Goal: Transaction & Acquisition: Purchase product/service

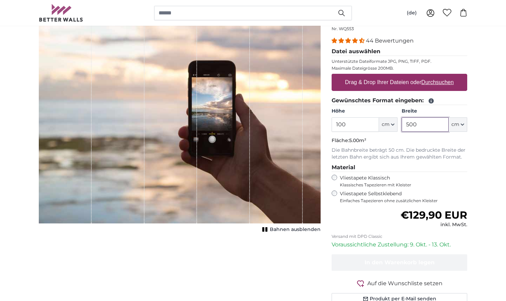
scroll to position [80, 0]
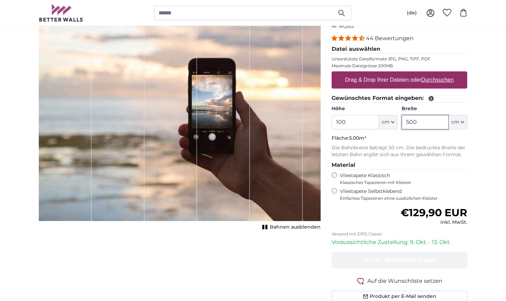
type input "500"
click at [361, 77] on label "Drag & Drop Ihrer Dateien oder Durchsuchen" at bounding box center [399, 80] width 114 height 14
click at [361, 73] on input "Drag & Drop Ihrer Dateien oder Durchsuchen" at bounding box center [399, 72] width 136 height 2
type input "**********"
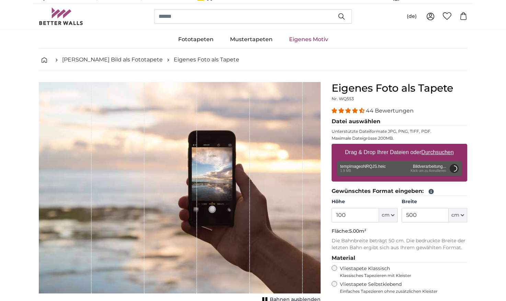
scroll to position [6, 0]
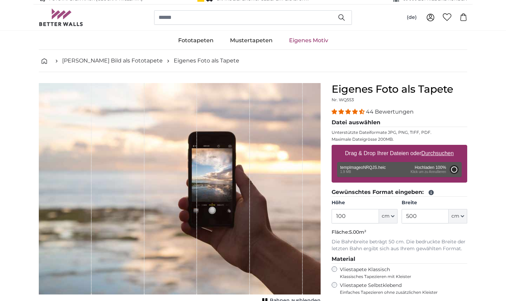
type input "200"
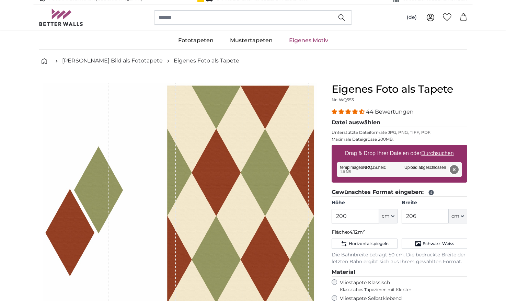
click at [452, 169] on button "Entfernen" at bounding box center [453, 169] width 9 height 9
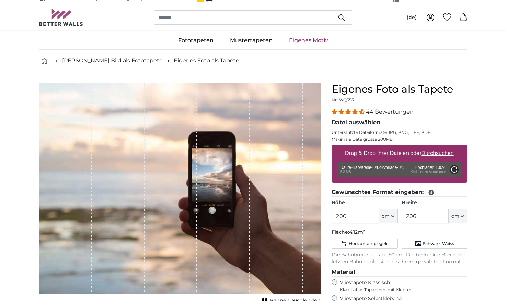
type input "114"
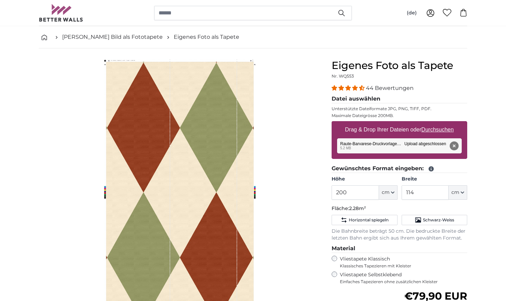
scroll to position [30, 0]
click at [453, 146] on button "Entfernen" at bounding box center [453, 146] width 9 height 9
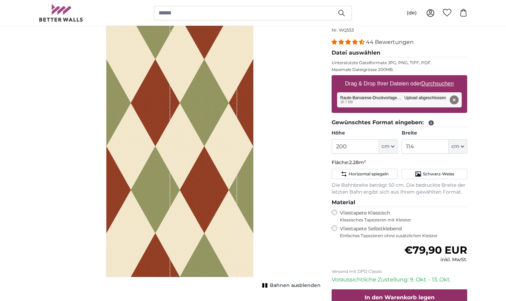
scroll to position [113, 0]
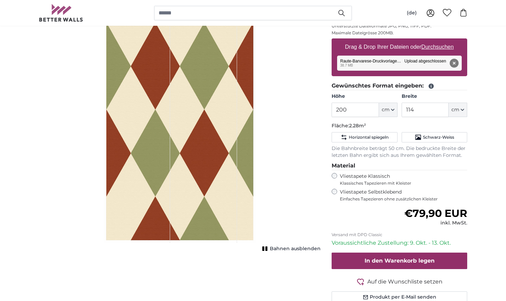
drag, startPoint x: 215, startPoint y: 108, endPoint x: 229, endPoint y: 110, distance: 13.9
click at [216, 108] on div "1 of 1" at bounding box center [203, 110] width 67 height 266
click at [385, 112] on span "cm" at bounding box center [385, 109] width 8 height 7
click at [365, 108] on input "200" at bounding box center [354, 110] width 47 height 14
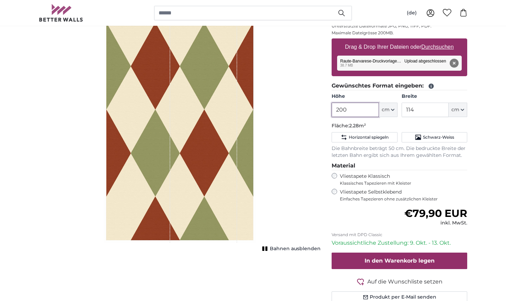
click at [365, 108] on input "200" at bounding box center [354, 110] width 47 height 14
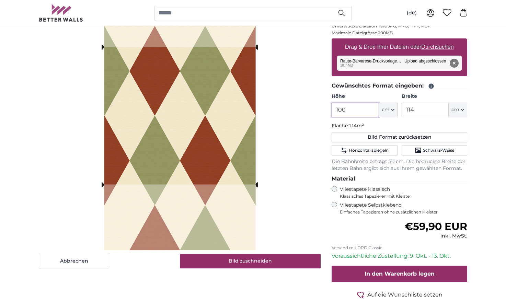
type input "100"
click at [418, 108] on input "114" at bounding box center [424, 110] width 47 height 14
type input "500"
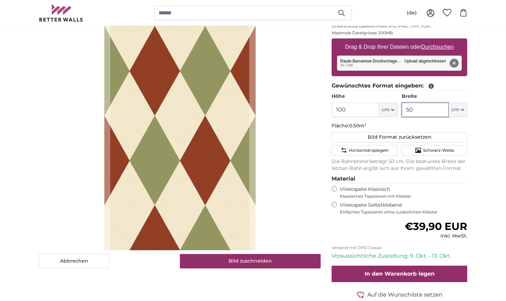
type input "50"
click at [351, 106] on input "100" at bounding box center [354, 110] width 47 height 14
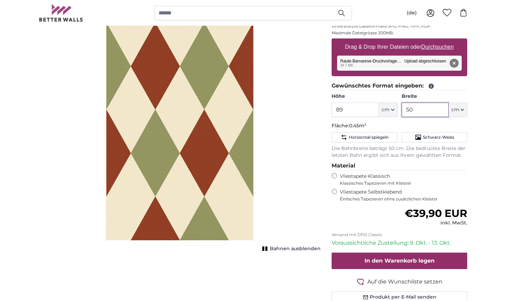
click at [425, 114] on input "50" at bounding box center [424, 110] width 47 height 14
click at [239, 104] on div "1 of 1" at bounding box center [180, 110] width 152 height 266
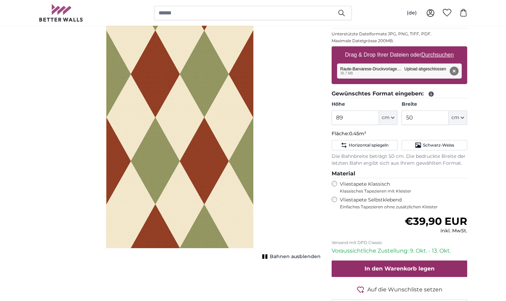
scroll to position [106, 0]
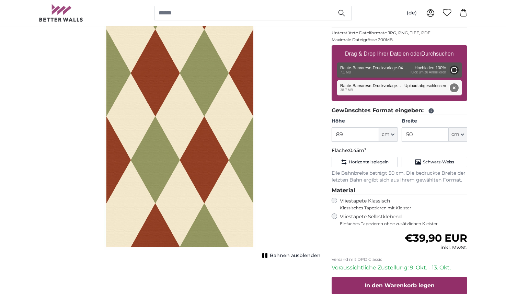
click at [454, 88] on button "Entfernen" at bounding box center [453, 87] width 9 height 9
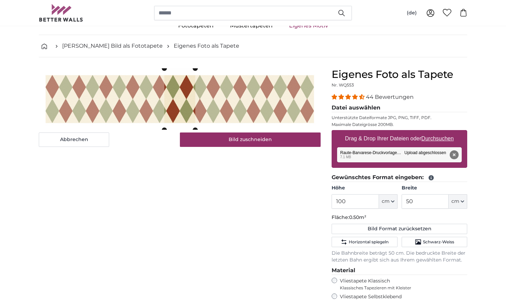
scroll to position [20, 0]
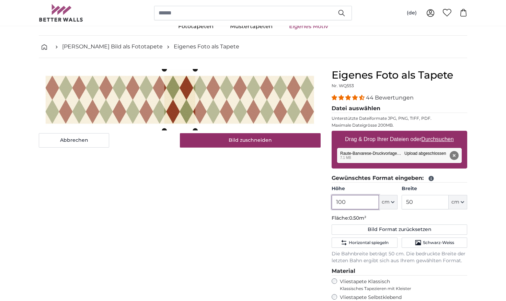
click at [360, 202] on input "100" at bounding box center [354, 202] width 47 height 14
type input "89"
click at [412, 202] on input "50" at bounding box center [424, 202] width 47 height 14
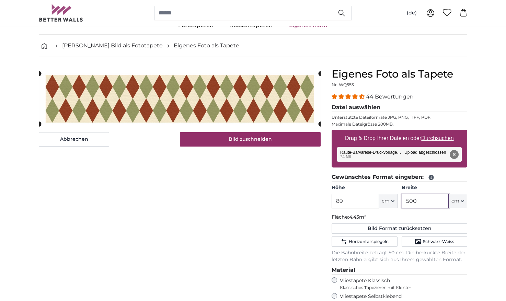
scroll to position [21, 0]
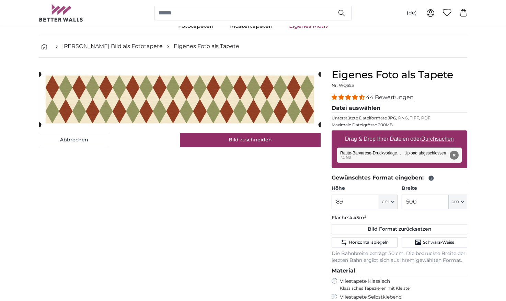
click at [462, 201] on icon "button" at bounding box center [461, 201] width 3 height 3
click at [411, 199] on input "500" at bounding box center [424, 202] width 47 height 14
click at [412, 199] on input "500" at bounding box center [424, 202] width 47 height 14
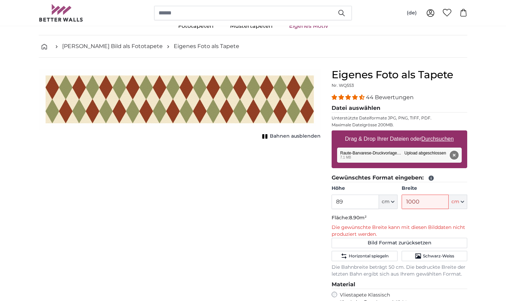
click at [453, 156] on button "Entfernen" at bounding box center [453, 155] width 9 height 9
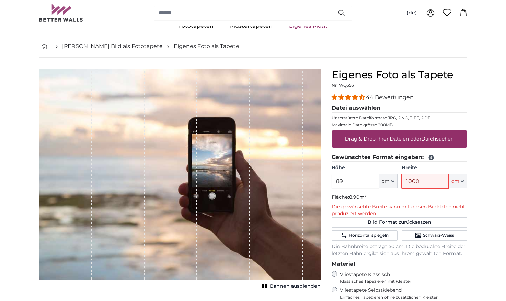
click at [416, 182] on input "1000" at bounding box center [424, 181] width 47 height 14
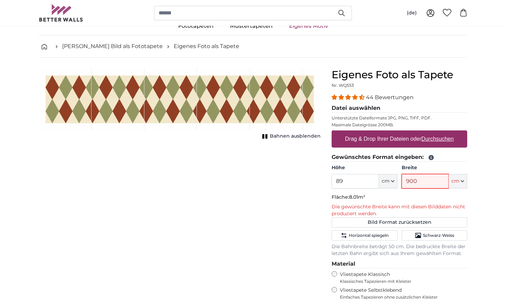
click at [416, 184] on input "900" at bounding box center [424, 181] width 47 height 14
type input "900"
click at [354, 180] on input "89" at bounding box center [354, 181] width 47 height 14
type input "166"
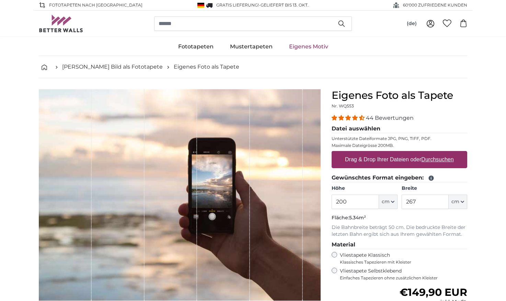
click at [456, 203] on span "cm" at bounding box center [455, 201] width 8 height 7
click at [436, 202] on input "267" at bounding box center [424, 202] width 47 height 14
type input "1000"
click at [362, 201] on input "200" at bounding box center [354, 202] width 47 height 14
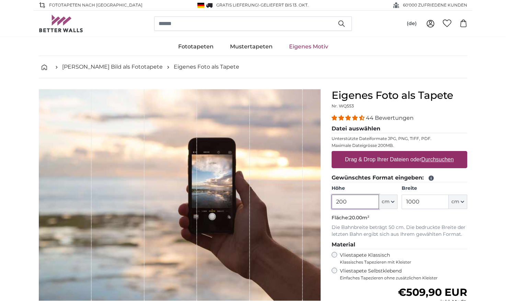
click at [362, 201] on input "200" at bounding box center [354, 202] width 47 height 14
type input "166"
click at [413, 205] on input "1000" at bounding box center [424, 202] width 47 height 14
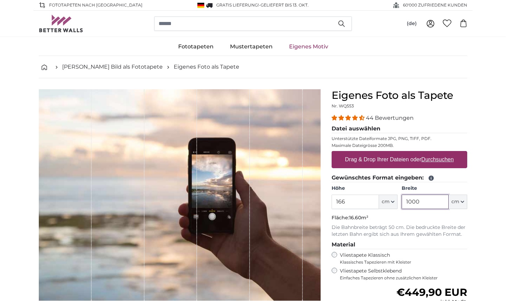
click at [413, 205] on input "1000" at bounding box center [424, 202] width 47 height 14
type input "500"
click at [346, 200] on input "166" at bounding box center [354, 202] width 47 height 14
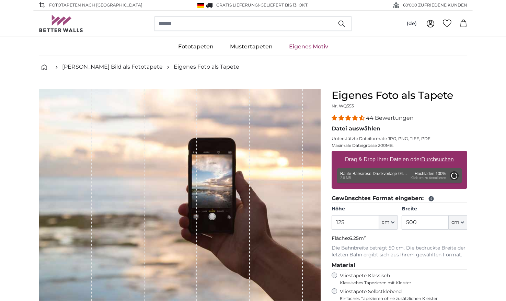
type input "106"
type input "424"
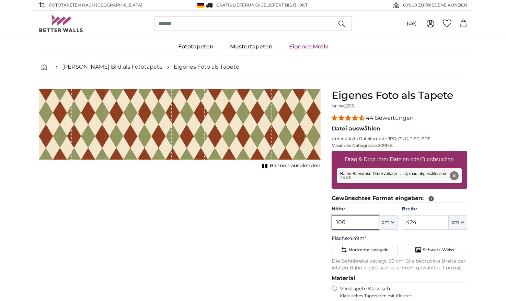
click at [336, 219] on input "106" at bounding box center [354, 222] width 47 height 14
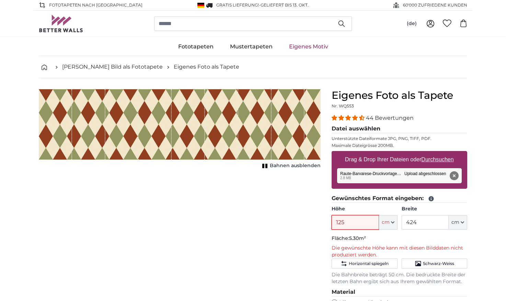
type input "125"
click at [426, 225] on input "424" at bounding box center [424, 222] width 47 height 14
click at [454, 176] on button "Entfernen" at bounding box center [453, 175] width 9 height 9
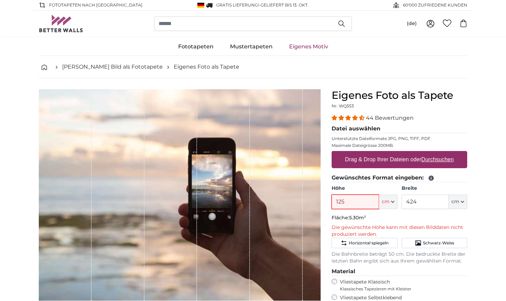
click at [359, 201] on input "125" at bounding box center [354, 202] width 47 height 14
click at [417, 203] on input "424" at bounding box center [424, 202] width 47 height 14
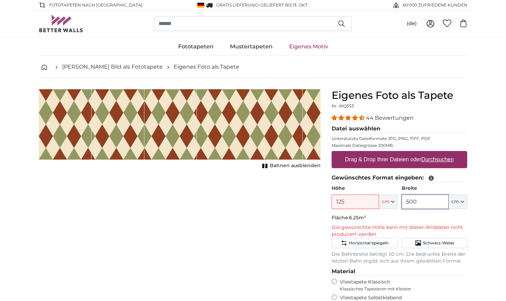
type input "500"
click at [415, 218] on p "Fläche: 6.25m²" at bounding box center [399, 217] width 136 height 7
click at [366, 204] on input "125" at bounding box center [354, 202] width 47 height 14
click at [114, 66] on link "[PERSON_NAME] Bild als Fototapete" at bounding box center [112, 67] width 101 height 8
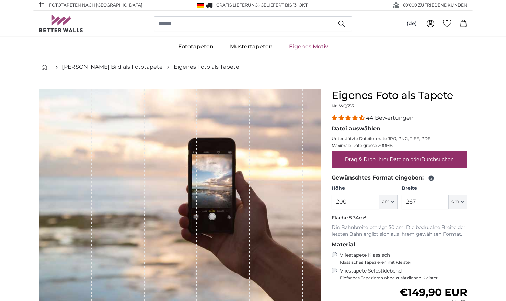
click at [357, 200] on input "200" at bounding box center [354, 202] width 47 height 14
type input "125"
click at [439, 200] on input "267" at bounding box center [424, 202] width 47 height 14
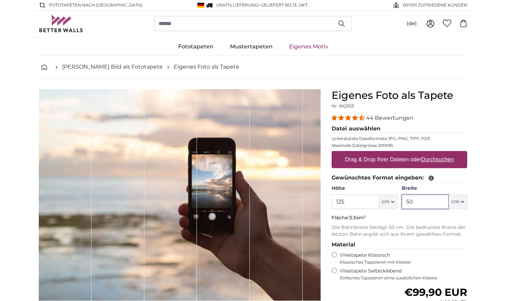
type input "500"
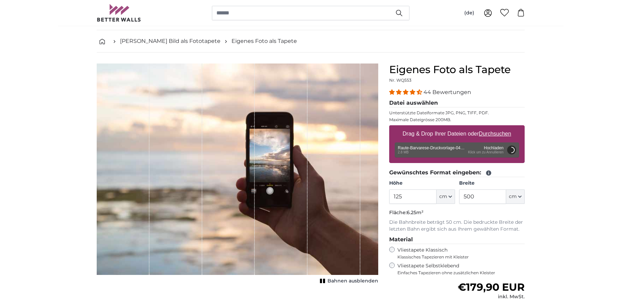
scroll to position [68, 0]
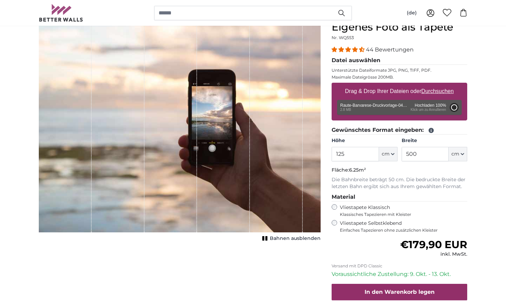
type input "106"
type input "424"
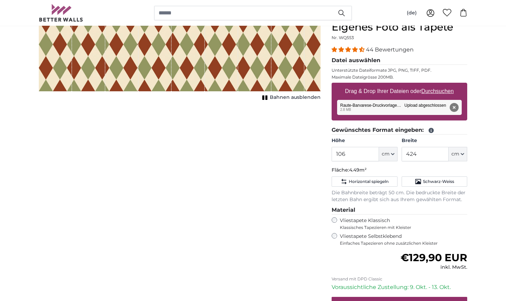
click at [266, 96] on icon "1 of 1" at bounding box center [264, 97] width 7 height 5
click at [265, 96] on rect "1 of 1" at bounding box center [263, 97] width 2 height 4
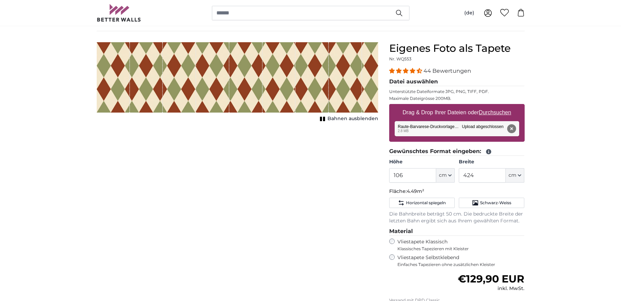
scroll to position [47, 0]
click at [415, 176] on input "106" at bounding box center [412, 175] width 47 height 14
drag, startPoint x: 415, startPoint y: 176, endPoint x: 462, endPoint y: 175, distance: 47.0
click at [416, 176] on input "106" at bounding box center [412, 175] width 47 height 14
click at [444, 175] on span "cm" at bounding box center [443, 175] width 8 height 7
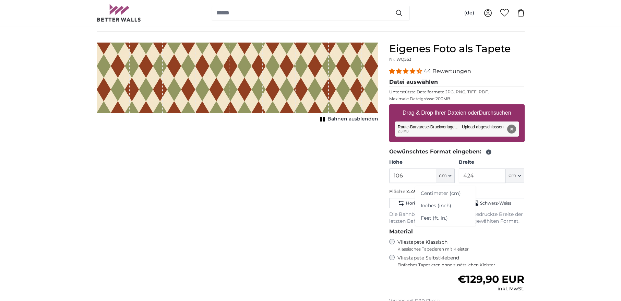
click at [451, 175] on icon "button" at bounding box center [450, 175] width 3 height 1
click at [443, 189] on link "Centimeter (cm)" at bounding box center [445, 193] width 60 height 12
click at [414, 176] on input "106" at bounding box center [412, 175] width 47 height 14
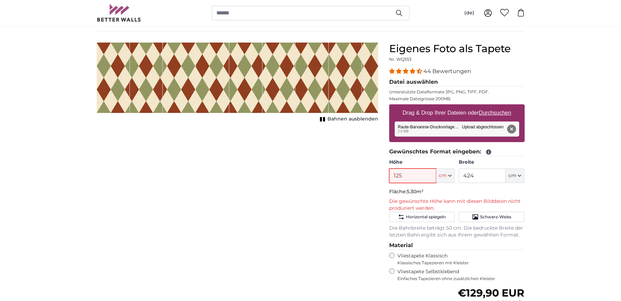
type input "125"
click at [486, 180] on input "424" at bounding box center [482, 175] width 47 height 14
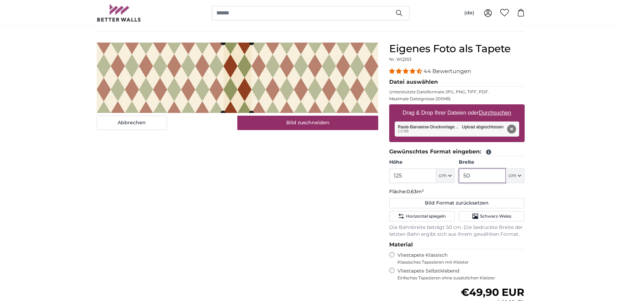
click at [474, 178] on input "50" at bounding box center [482, 175] width 47 height 14
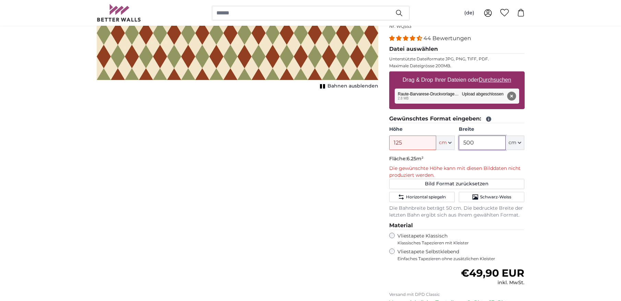
scroll to position [107, 0]
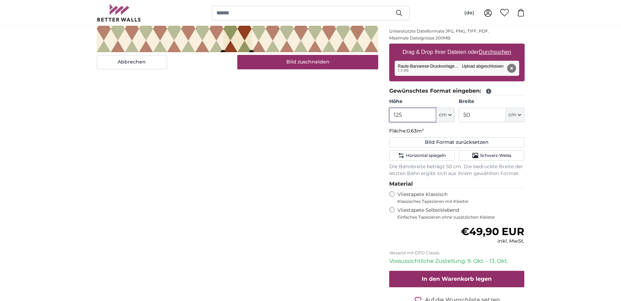
click at [422, 117] on input "125" at bounding box center [412, 115] width 47 height 14
click at [470, 228] on span "€49,90 EUR" at bounding box center [492, 231] width 63 height 13
click at [477, 116] on input "50" at bounding box center [482, 115] width 47 height 14
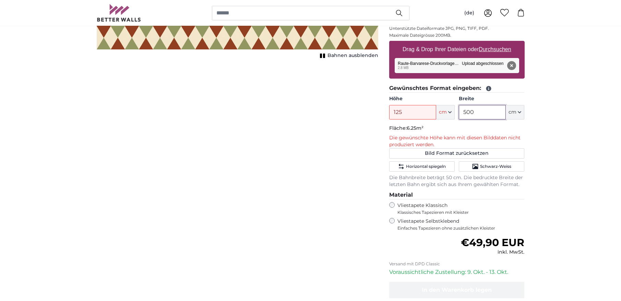
type input "500"
click at [412, 117] on input "125" at bounding box center [412, 112] width 47 height 14
click at [410, 114] on input "125" at bounding box center [412, 112] width 47 height 14
type input "100"
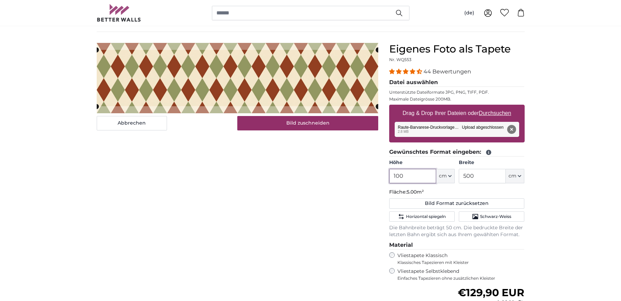
scroll to position [46, 0]
click at [505, 129] on button "Entfernen" at bounding box center [511, 129] width 9 height 9
type input "106"
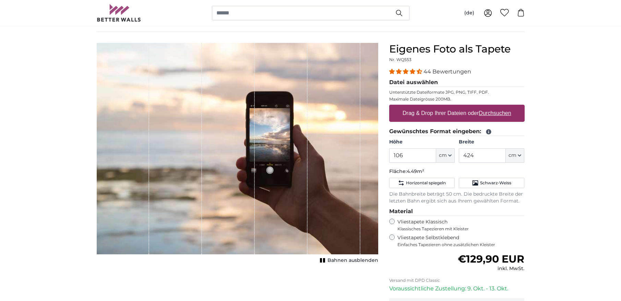
click at [505, 156] on button "cm" at bounding box center [515, 155] width 19 height 14
click at [490, 156] on input "424" at bounding box center [482, 155] width 47 height 14
type input "500"
click at [449, 156] on icon "button" at bounding box center [449, 155] width 3 height 3
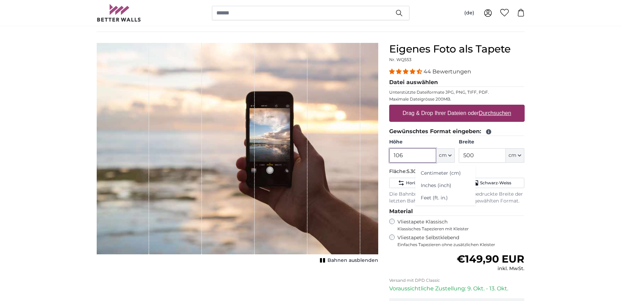
click at [405, 153] on input "106" at bounding box center [412, 155] width 47 height 14
click at [406, 154] on input "106" at bounding box center [412, 155] width 47 height 14
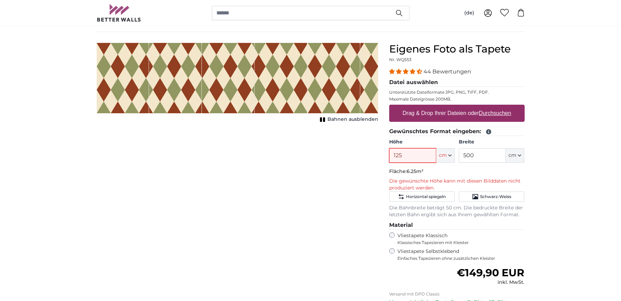
type input "125"
click at [453, 120] on div "Drag & Drop Ihrer Dateien oder Durchsuchen" at bounding box center [457, 113] width 136 height 17
click at [389, 105] on input "Drag & Drop Ihrer Dateien oder Durchsuchen" at bounding box center [457, 106] width 136 height 2
drag, startPoint x: 436, startPoint y: 155, endPoint x: 431, endPoint y: 155, distance: 4.5
click at [435, 155] on input "125" at bounding box center [412, 155] width 47 height 14
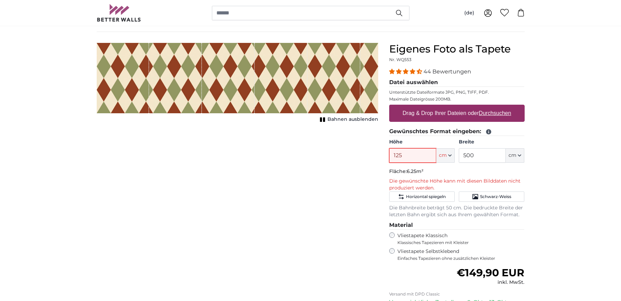
click at [421, 155] on input "125" at bounding box center [412, 155] width 47 height 14
type input "**********"
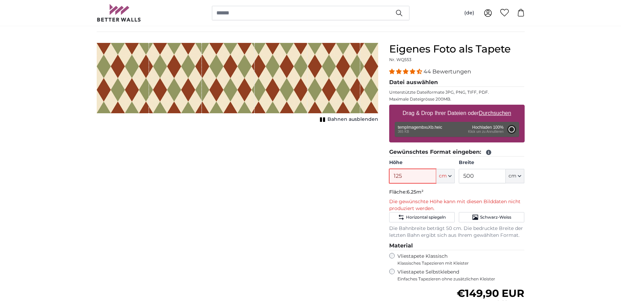
type input "163"
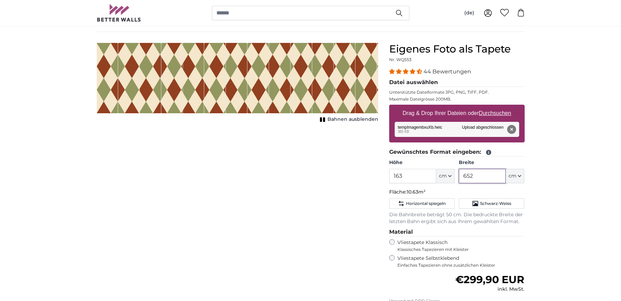
click at [481, 179] on input "652" at bounding box center [482, 176] width 47 height 14
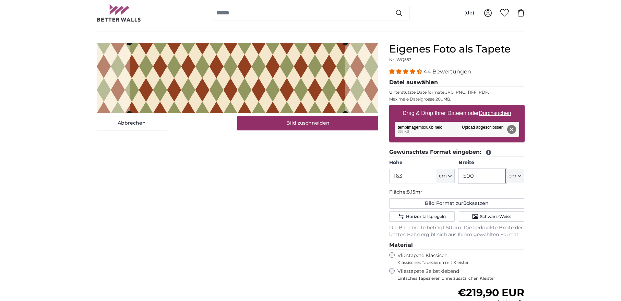
type input "500"
click at [415, 174] on input "163" at bounding box center [412, 176] width 47 height 14
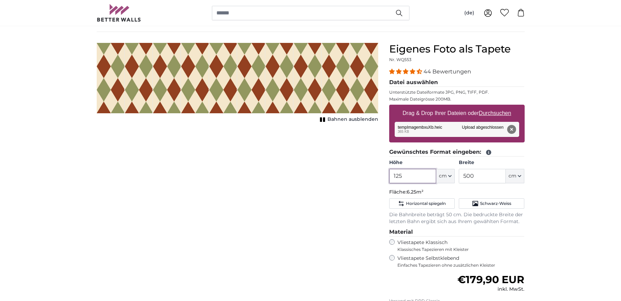
type input "125"
click at [346, 122] on span "Bahnen ausblenden" at bounding box center [353, 119] width 51 height 7
click at [346, 122] on span "Bahnen einblenden" at bounding box center [353, 119] width 50 height 7
click at [505, 129] on button "Entfernen" at bounding box center [511, 129] width 9 height 9
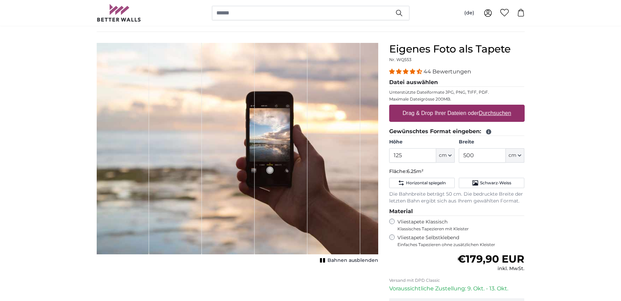
click at [493, 115] on u "Durchsuchen" at bounding box center [495, 113] width 32 height 6
click at [493, 107] on input "Drag & Drop Ihrer Dateien oder Durchsuchen" at bounding box center [457, 106] width 136 height 2
type input "**********"
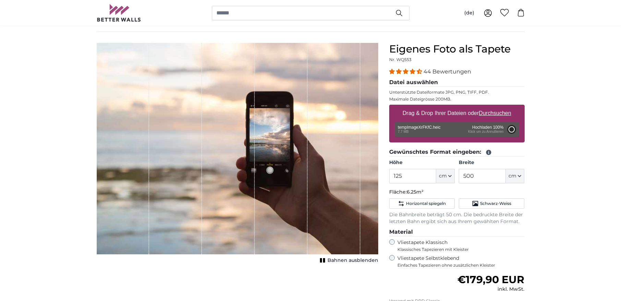
type input "166"
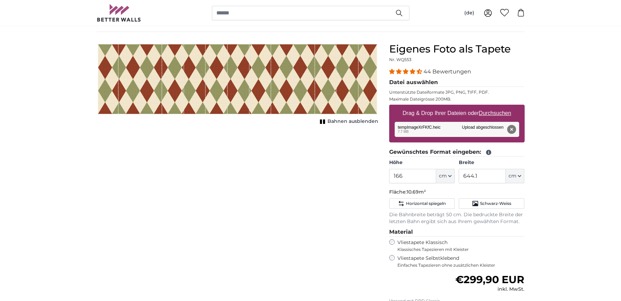
click at [505, 176] on span "cm" at bounding box center [513, 176] width 8 height 7
click at [475, 175] on input "644.1" at bounding box center [482, 176] width 47 height 14
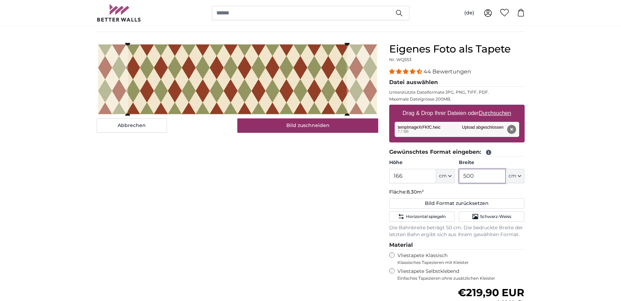
type input "500"
click at [422, 177] on input "166" at bounding box center [412, 176] width 47 height 14
type input "125"
